Goal: Find specific page/section: Find specific page/section

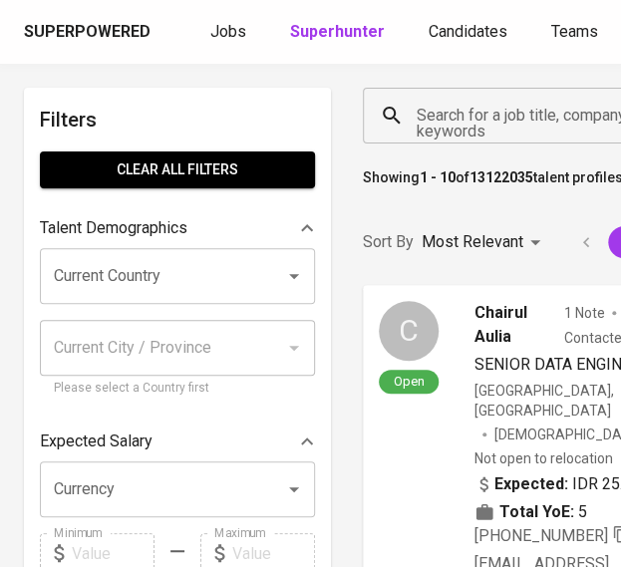
click at [444, 138] on div "Search for a job title, company or other keywords" at bounding box center [542, 116] width 358 height 56
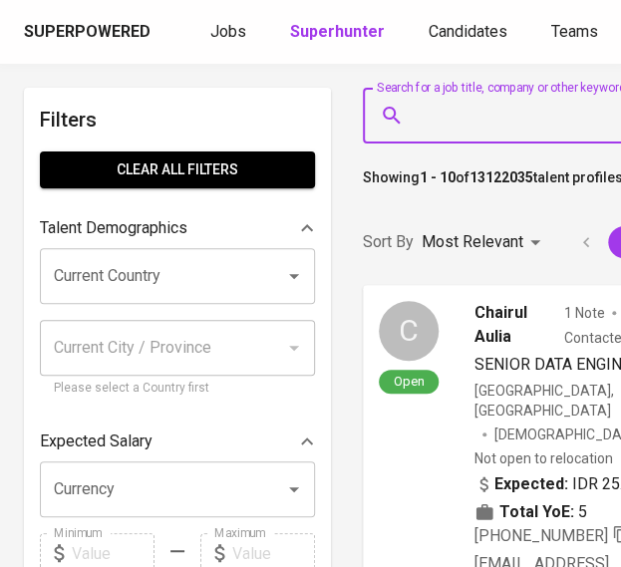
scroll to position [0, 67]
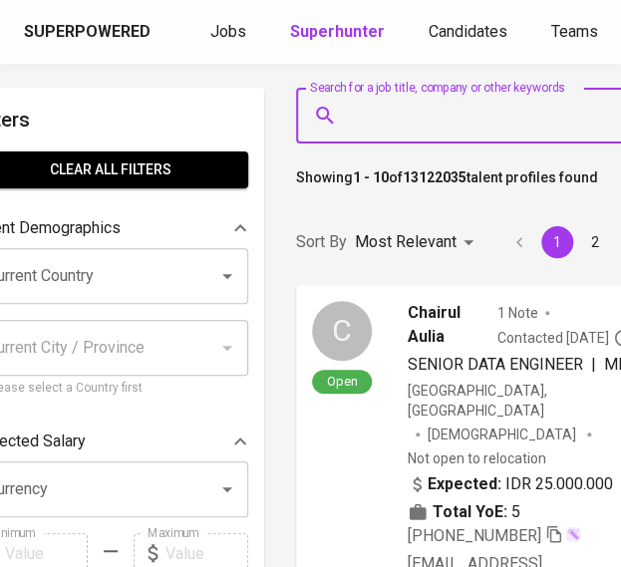
paste input "Qonitha Risky"
type input "Qonitha Risky"
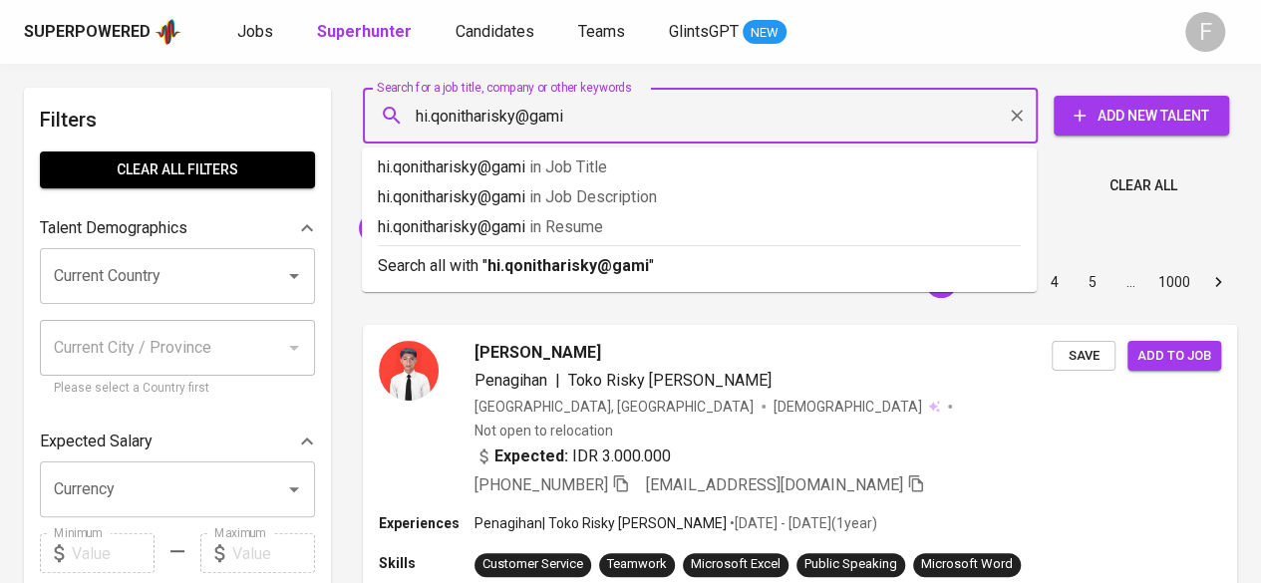
click at [576, 133] on input "hi.qonitharisky@gami" at bounding box center [705, 116] width 587 height 38
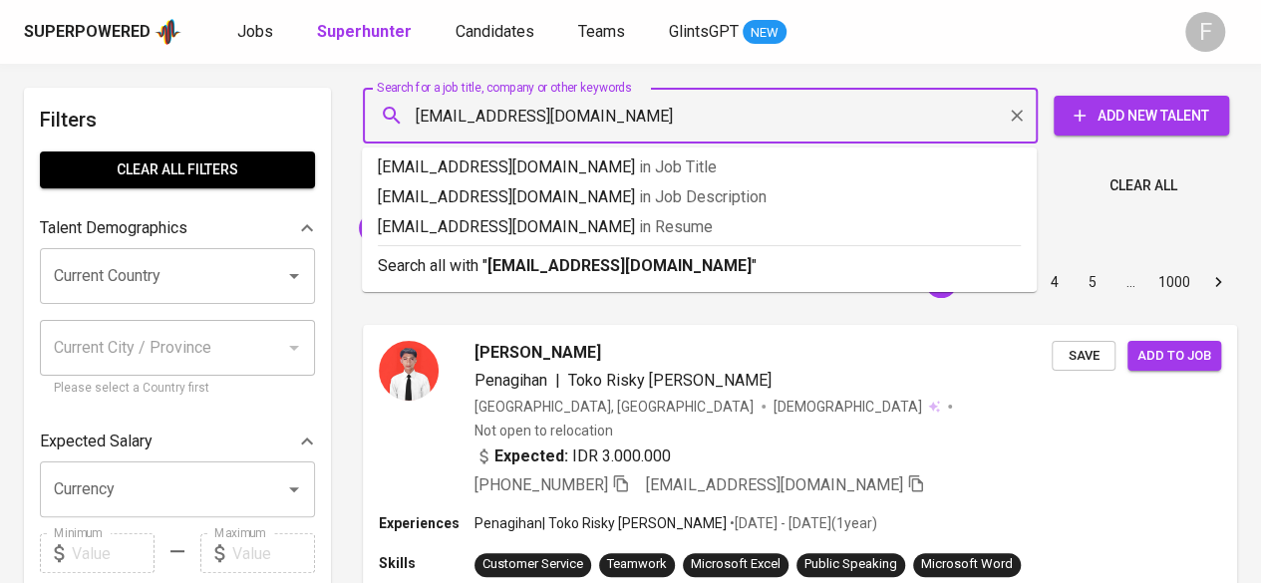
type input "hi.qonitharisky@gmail.com"
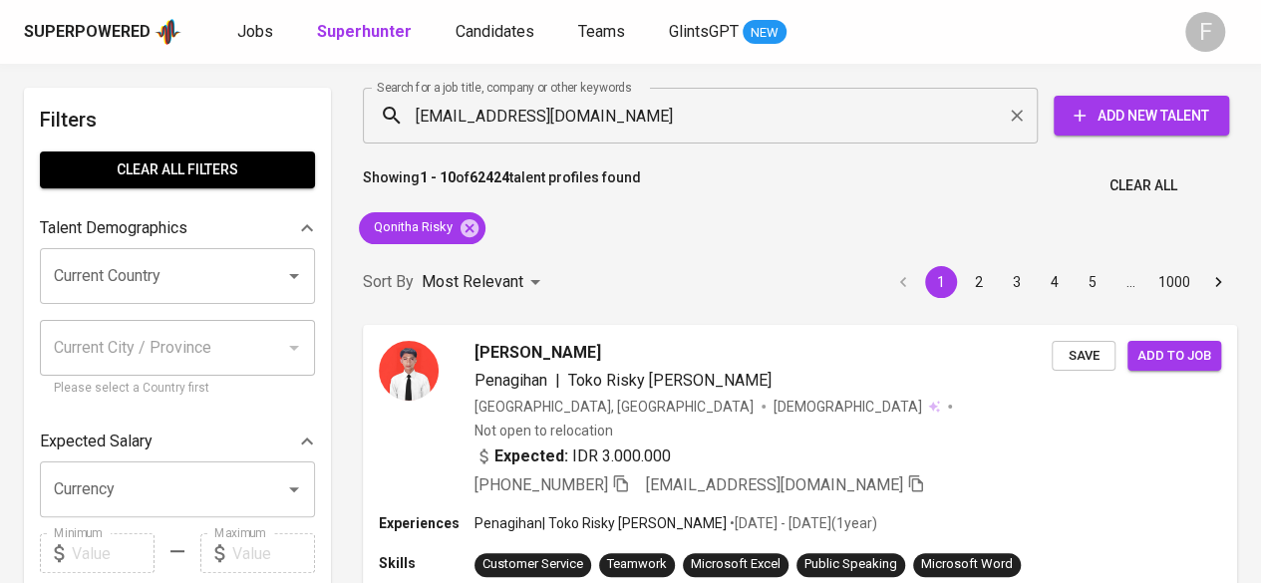
click at [620, 47] on div "Superpowered Jobs Superhunter Candidates Teams GlintsGPT NEW F" at bounding box center [630, 32] width 1261 height 64
click at [464, 229] on icon at bounding box center [469, 227] width 18 height 18
click at [620, 122] on input "hi.qonitharisky@gmail.com" at bounding box center [705, 116] width 587 height 38
click at [620, 124] on input "hi.qonitharisky@gmail.com" at bounding box center [705, 116] width 587 height 38
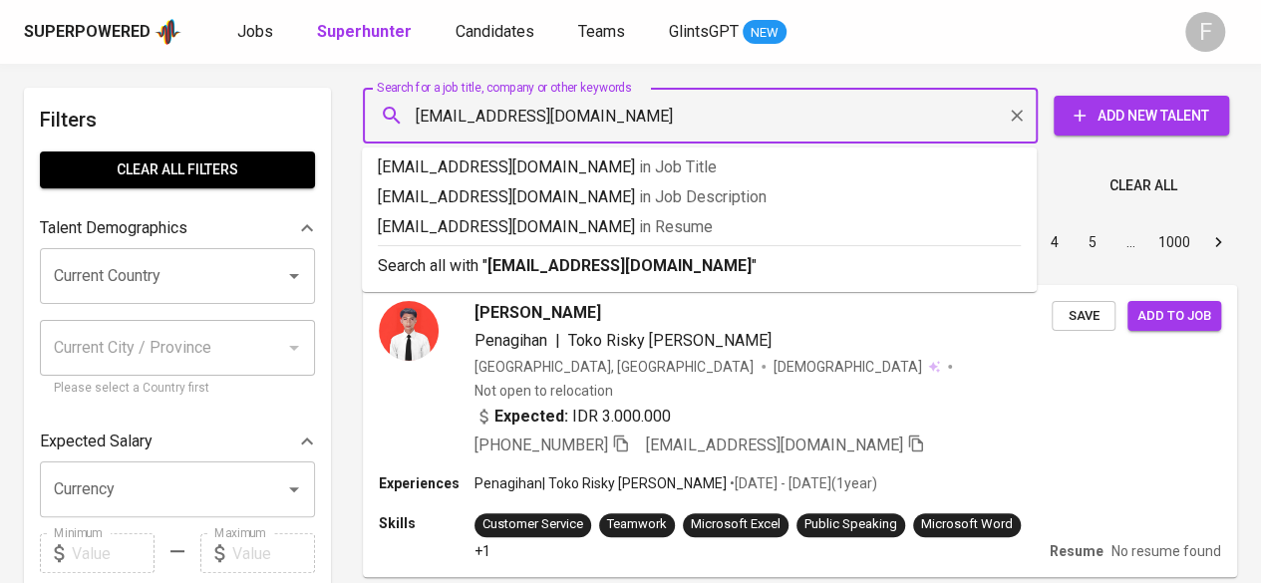
click at [620, 123] on input "hi.qonitharisky@gmail.com" at bounding box center [705, 116] width 587 height 38
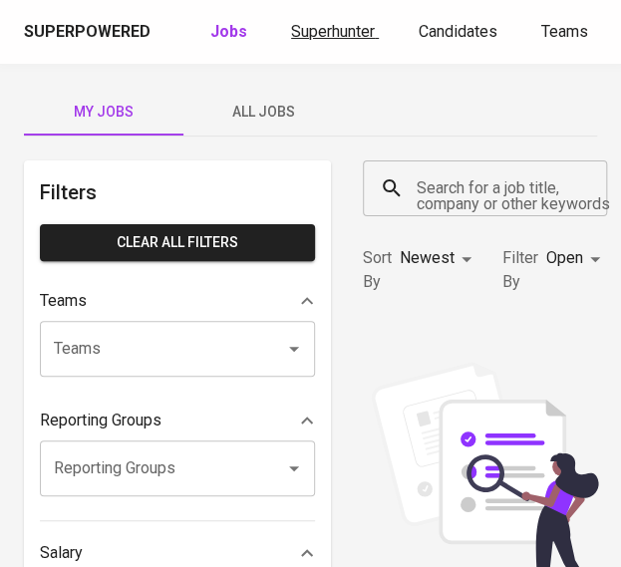
click at [300, 28] on span "Superhunter" at bounding box center [333, 31] width 84 height 19
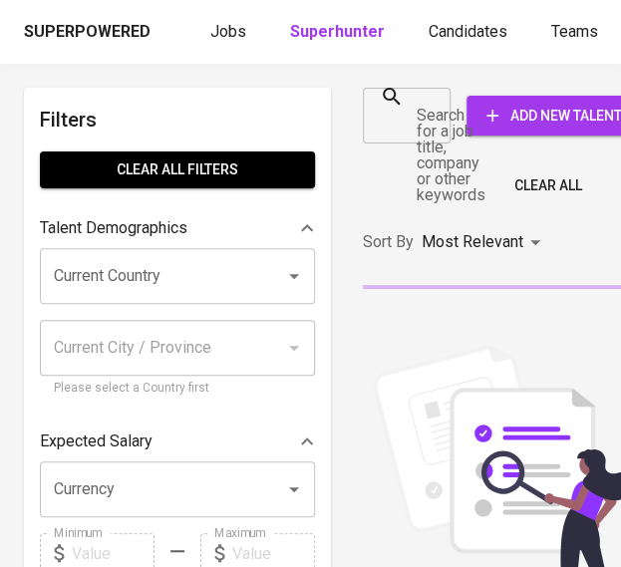
click at [400, 124] on input "Search for a job title, company or other keywords" at bounding box center [392, 116] width 40 height 38
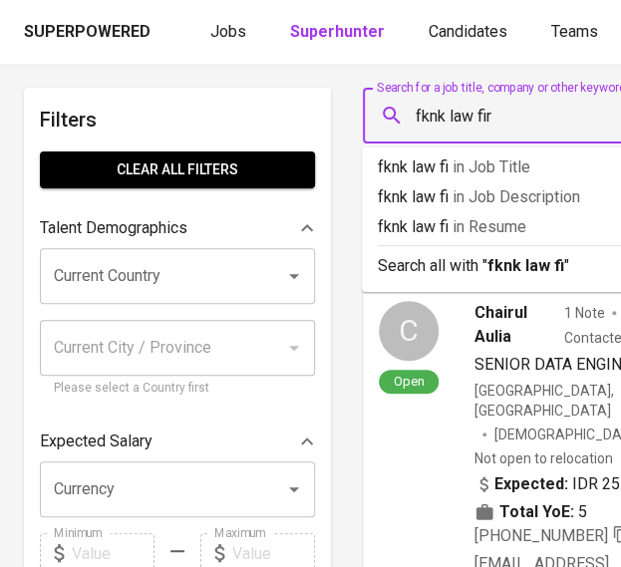
type input "fknk law firm"
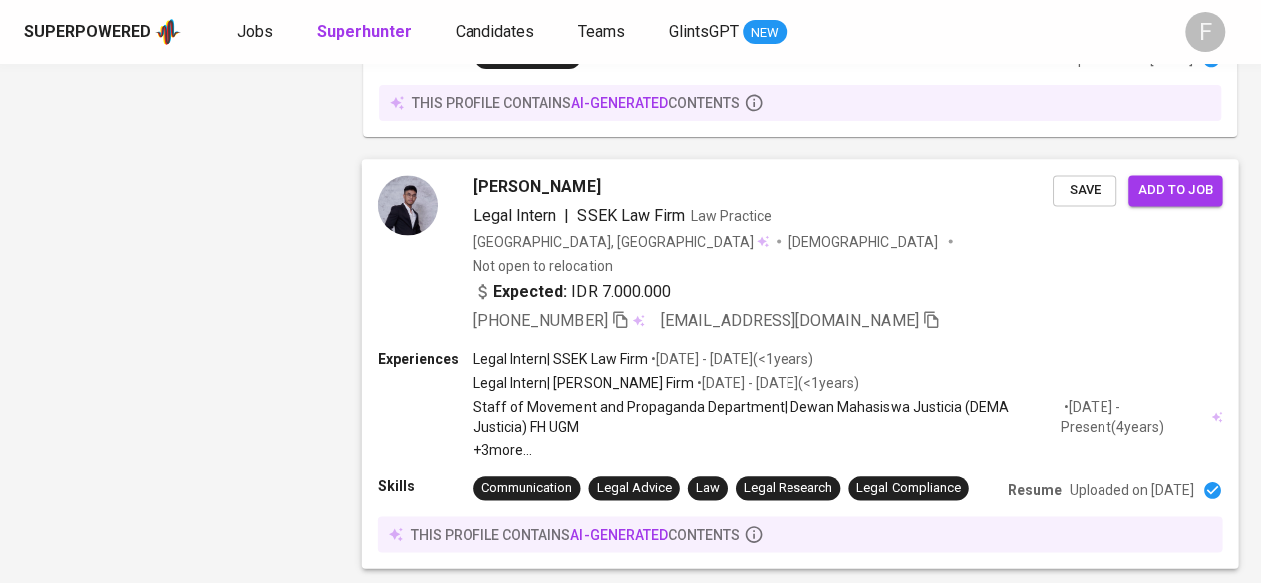
scroll to position [3390, 0]
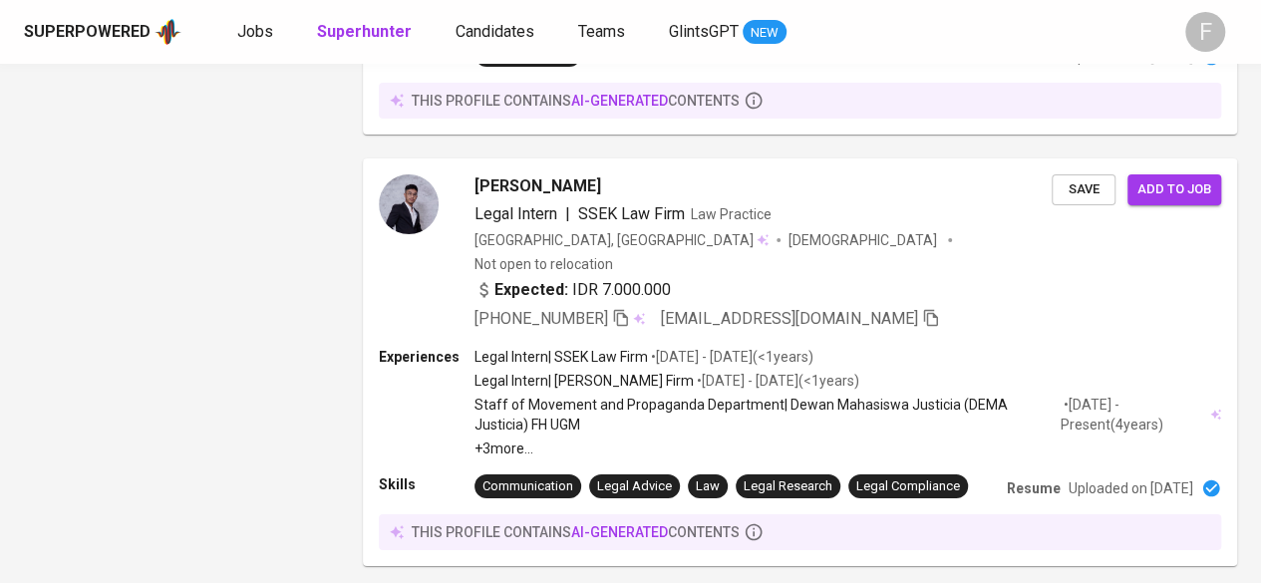
drag, startPoint x: 448, startPoint y: 490, endPoint x: 582, endPoint y: 48, distance: 462.2
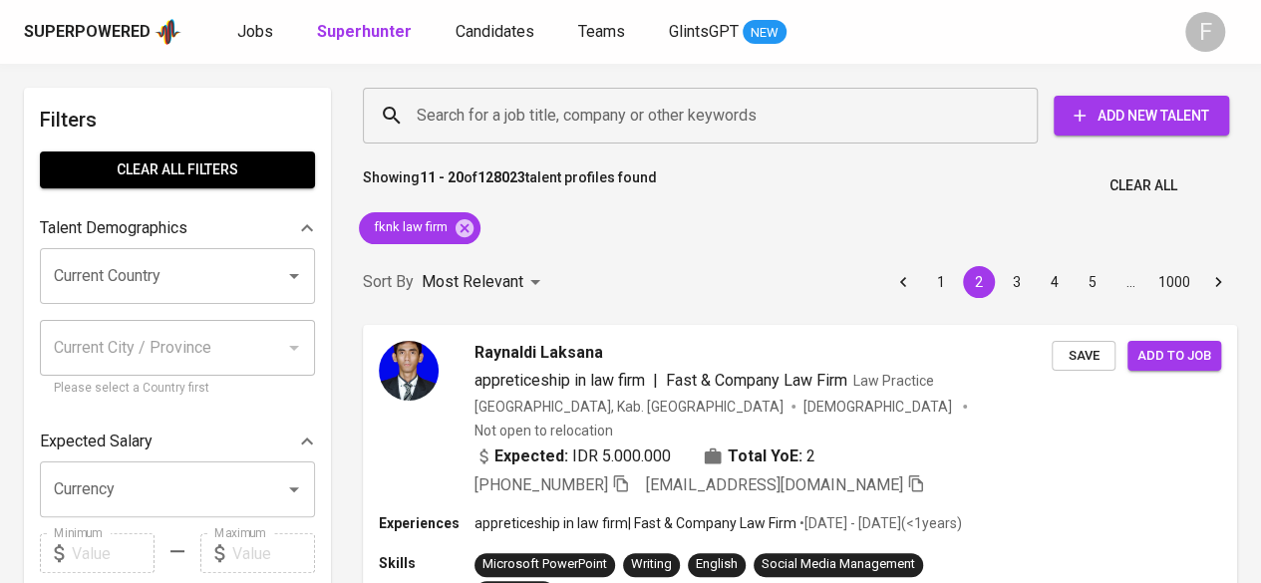
click at [548, 128] on input "Search for a job title, company or other keywords" at bounding box center [705, 116] width 587 height 38
click at [459, 223] on icon at bounding box center [464, 227] width 18 height 18
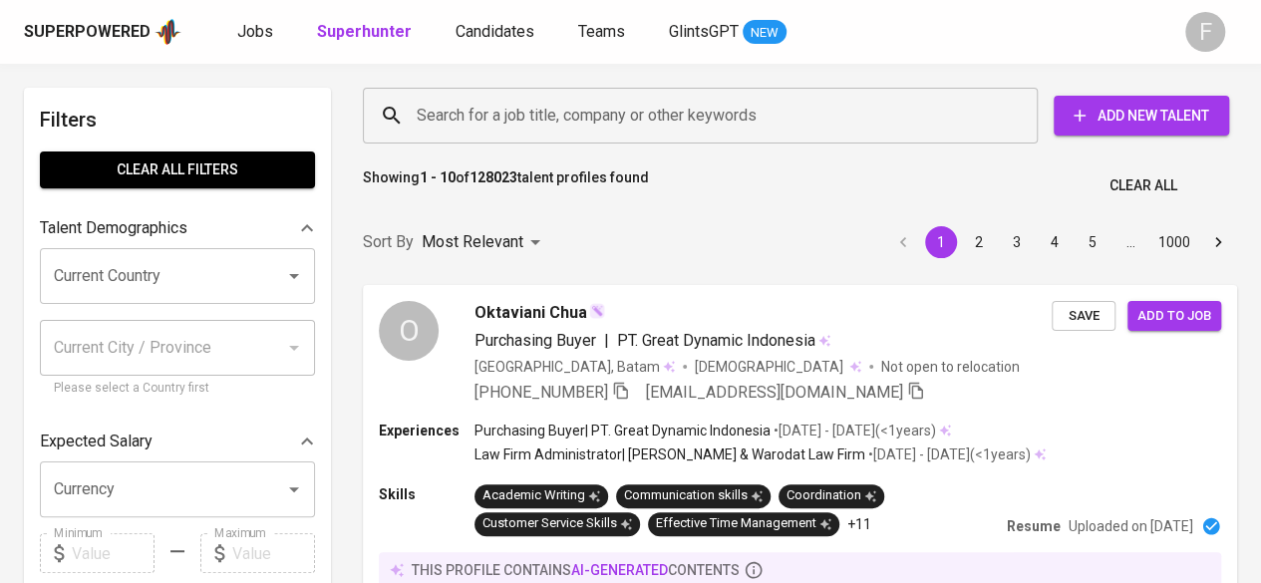
click at [544, 111] on input "Search for a job title, company or other keywords" at bounding box center [705, 116] width 587 height 38
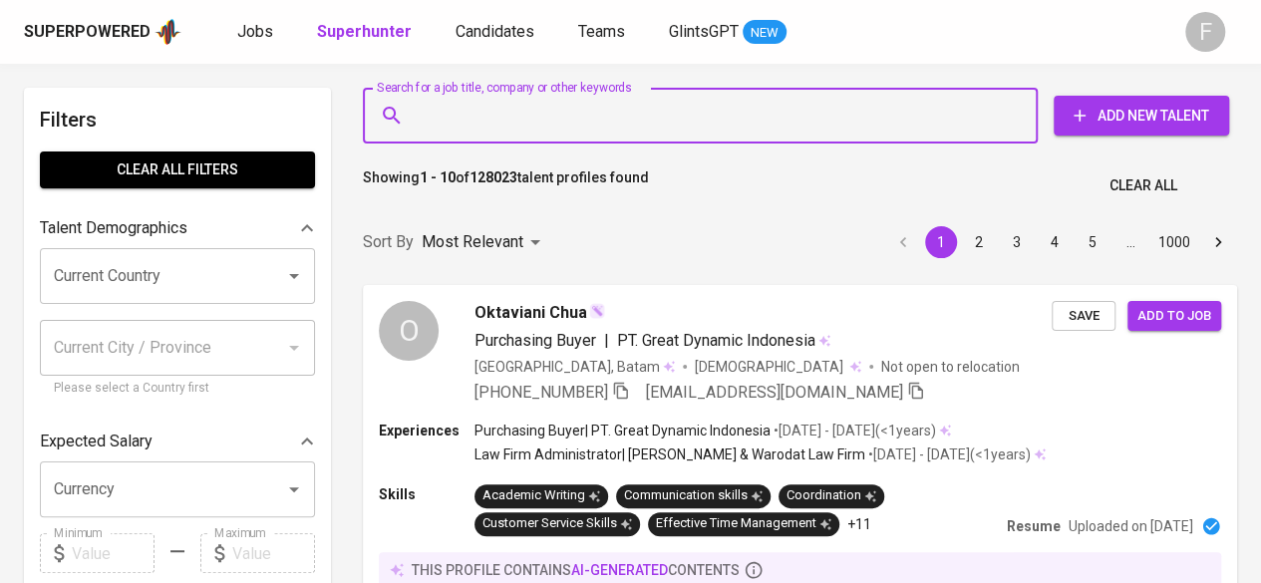
paste input "[EMAIL_ADDRESS][DOMAIN_NAME]"
type input "[EMAIL_ADDRESS][DOMAIN_NAME]"
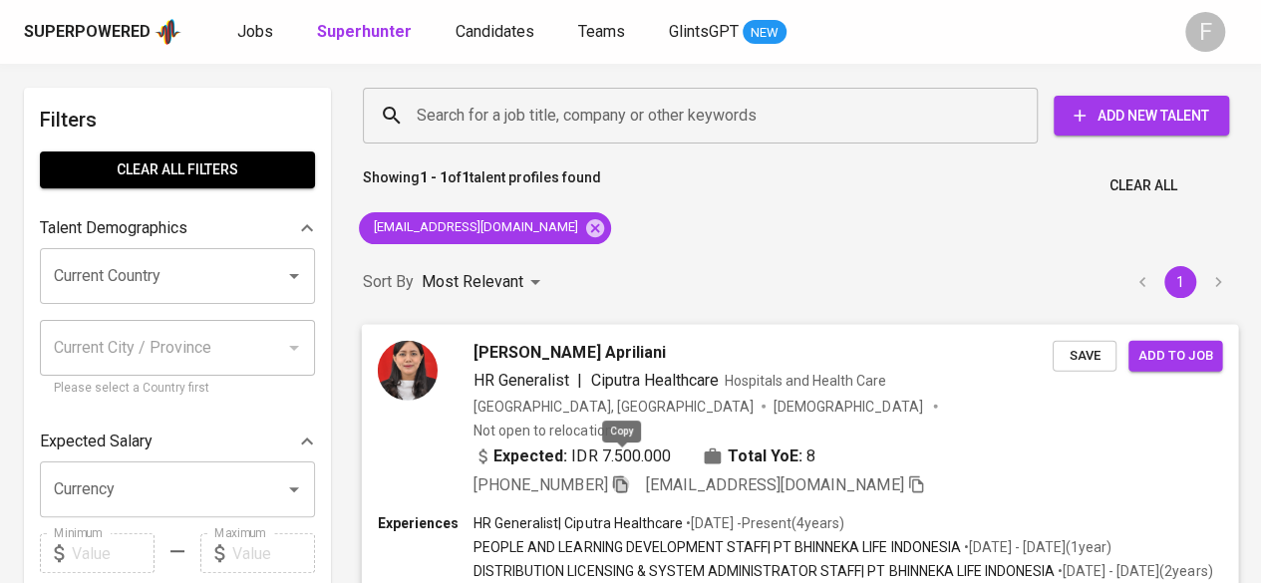
click at [620, 474] on icon "button" at bounding box center [620, 483] width 18 height 18
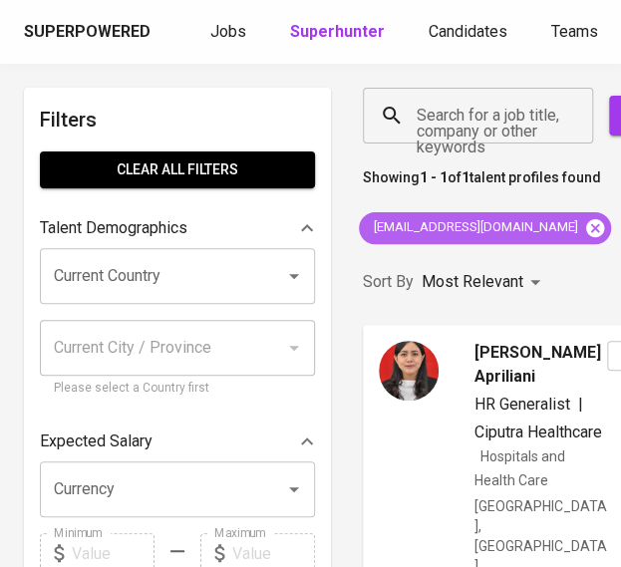
click at [584, 229] on icon at bounding box center [595, 228] width 22 height 22
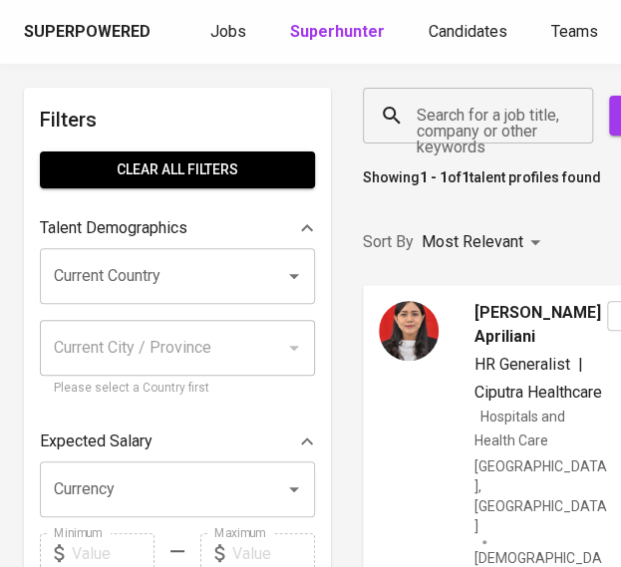
click at [466, 125] on input "Search for a job title, company or other keywords" at bounding box center [483, 116] width 143 height 38
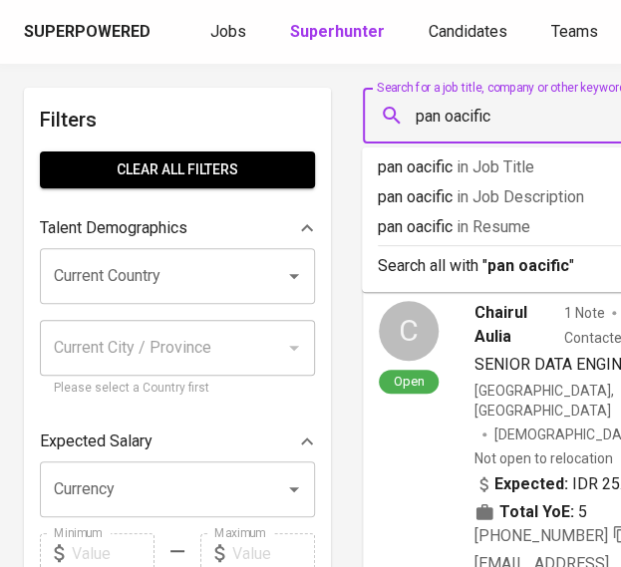
click at [446, 117] on input "pan oacific" at bounding box center [547, 116] width 270 height 38
type input "pan pacific"
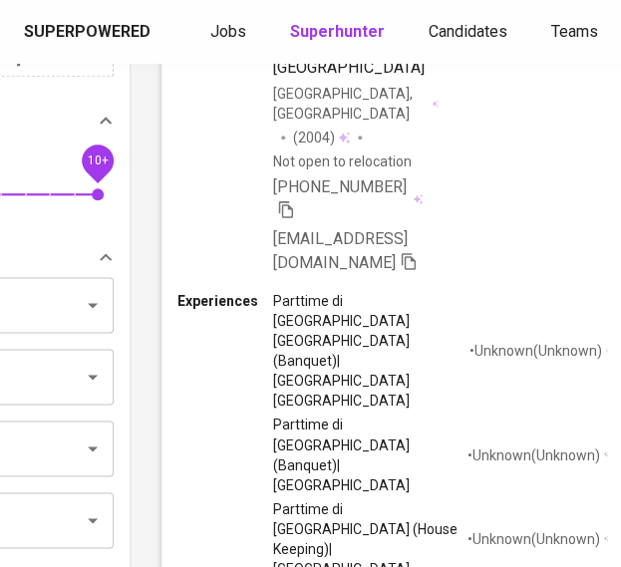
scroll to position [0, 201]
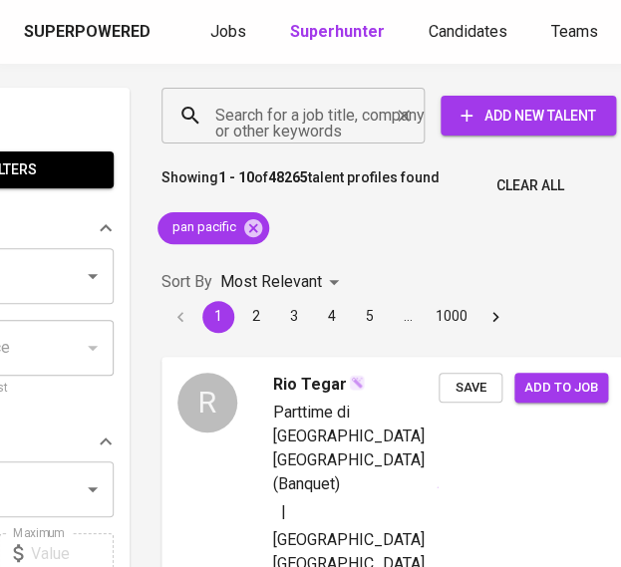
click at [255, 93] on div "Search for a job title, company or other keywords" at bounding box center [292, 116] width 263 height 56
click at [248, 230] on icon at bounding box center [253, 227] width 18 height 18
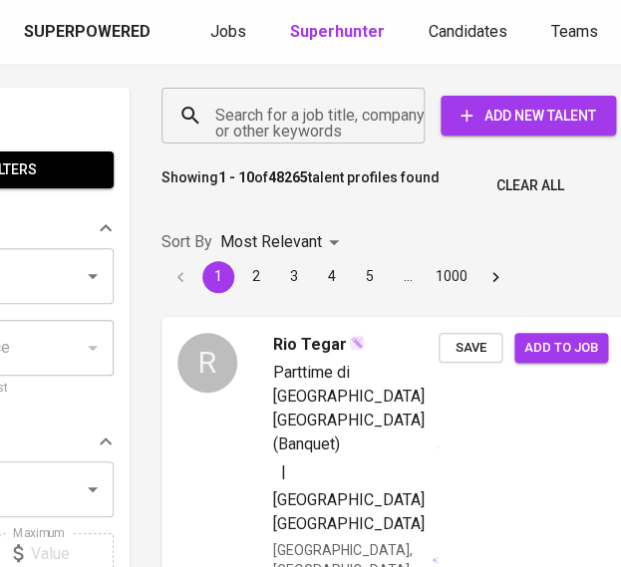
click at [249, 123] on input "Search for a job title, company or other keywords" at bounding box center [297, 116] width 175 height 38
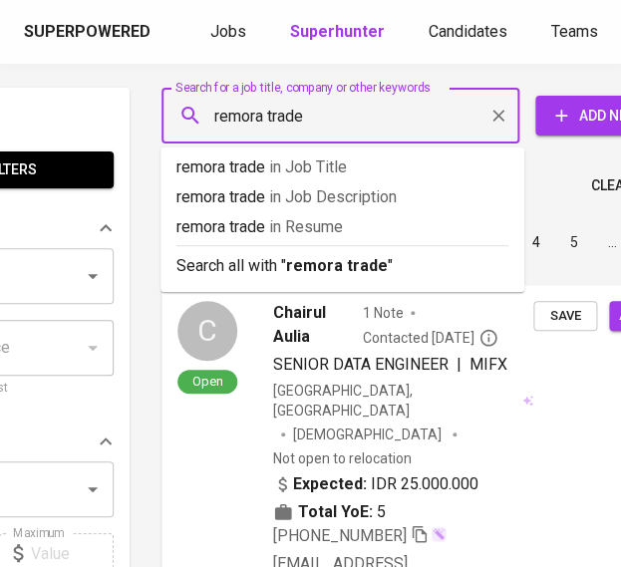
type input "remora trader"
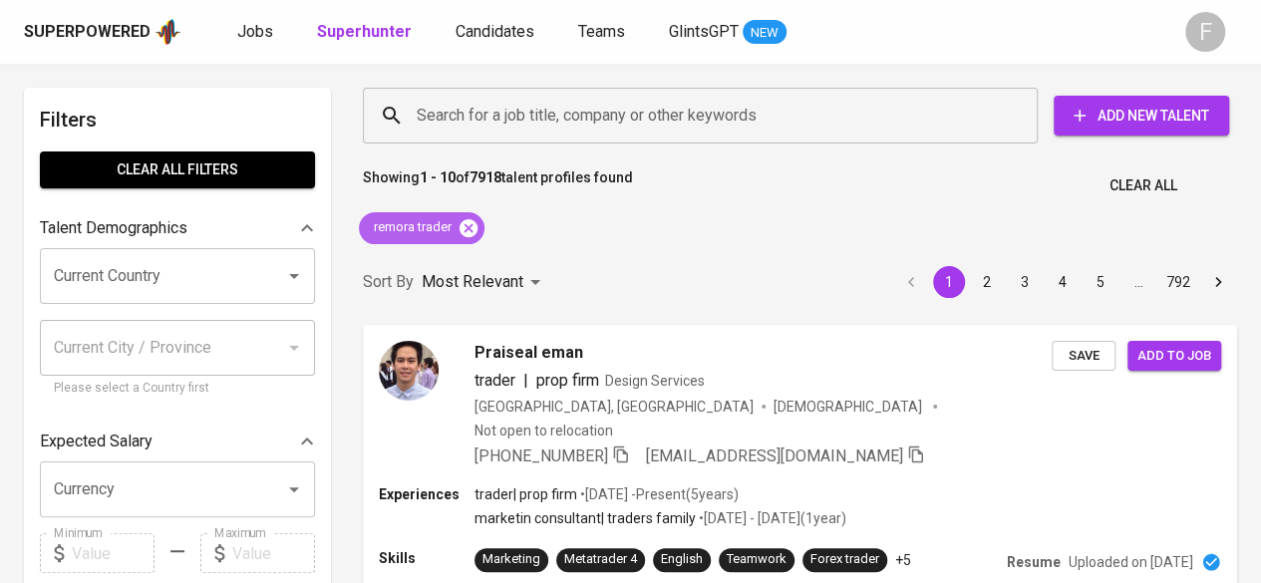
click at [463, 221] on icon at bounding box center [468, 228] width 22 height 22
click at [478, 120] on input "Search for a job title, company or other keywords" at bounding box center [705, 116] width 587 height 38
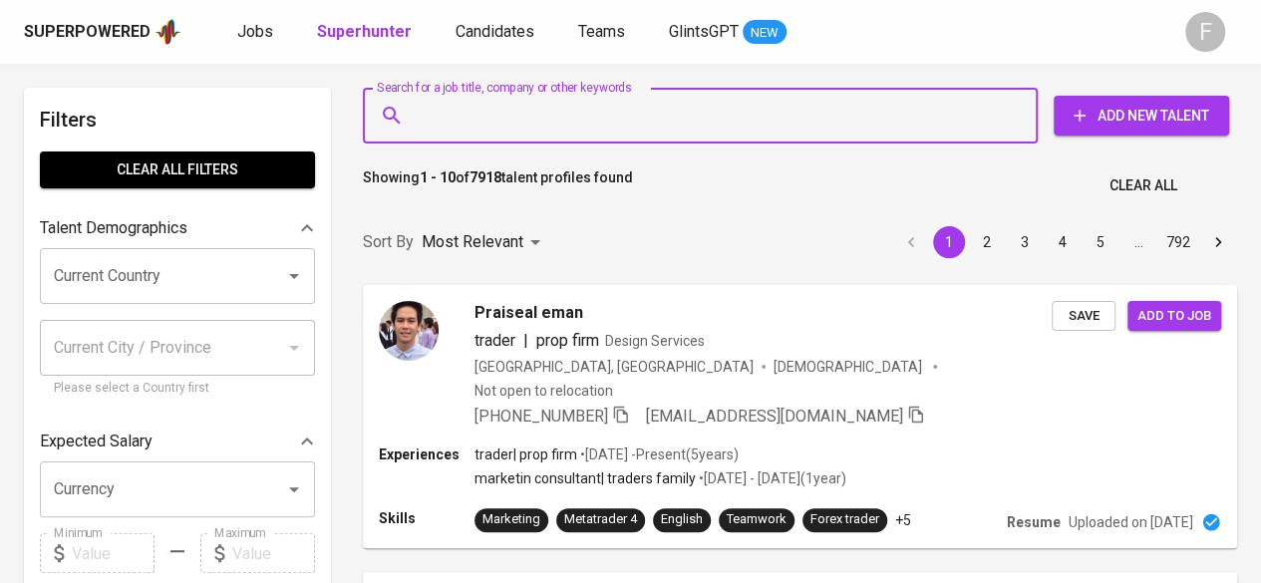
paste input "[PERSON_NAME]"
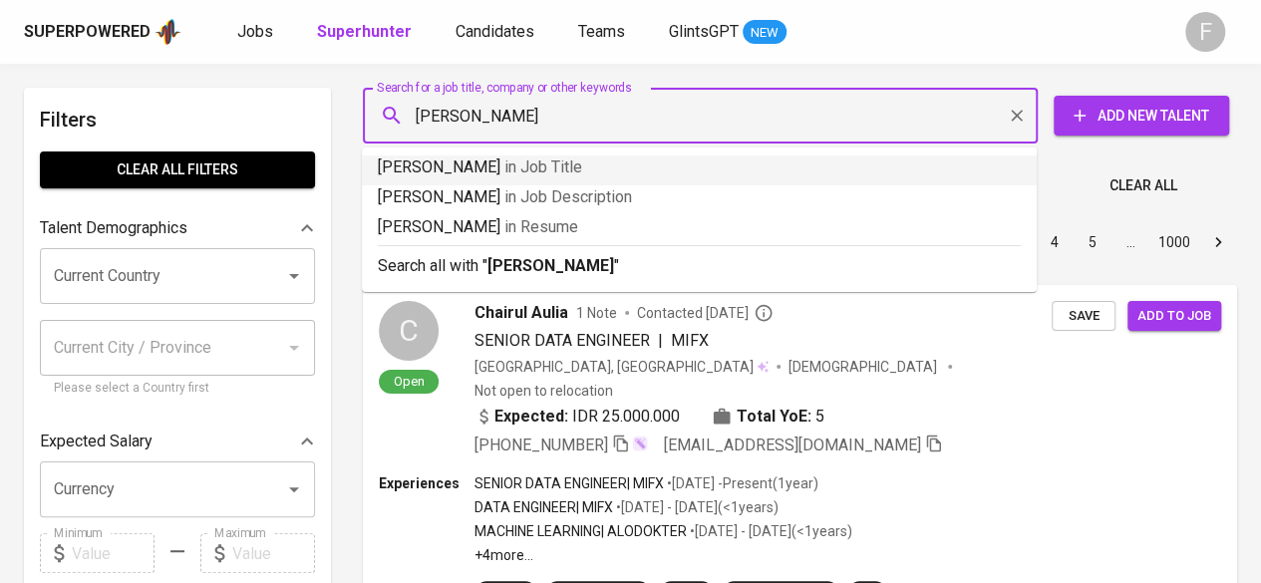
type input "[PERSON_NAME]"
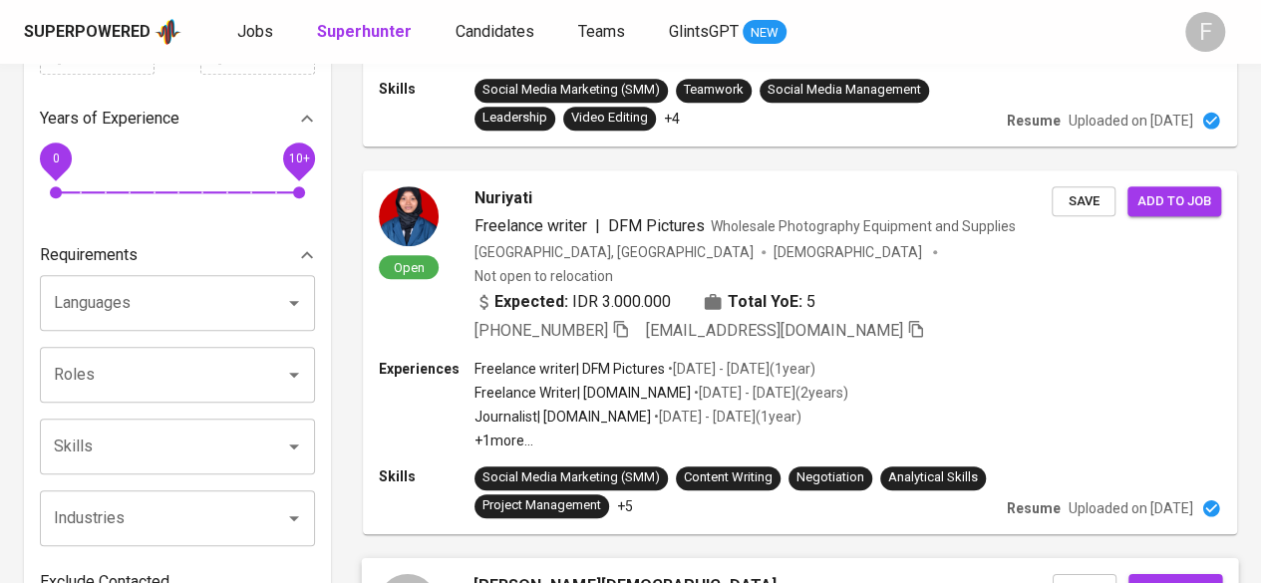
scroll to position [797, 0]
